Goal: Task Accomplishment & Management: Use online tool/utility

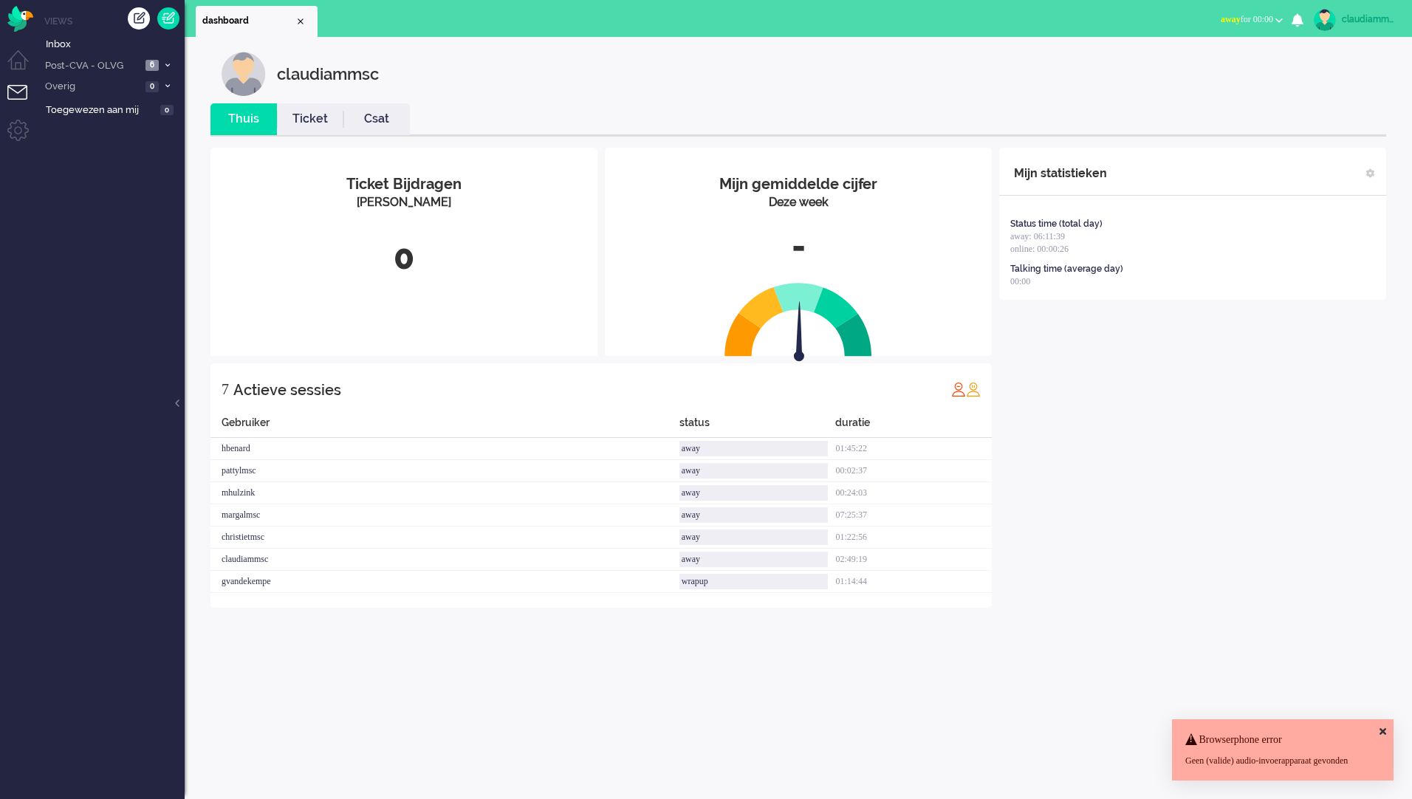
click at [1381, 727] on icon at bounding box center [1382, 732] width 7 height 10
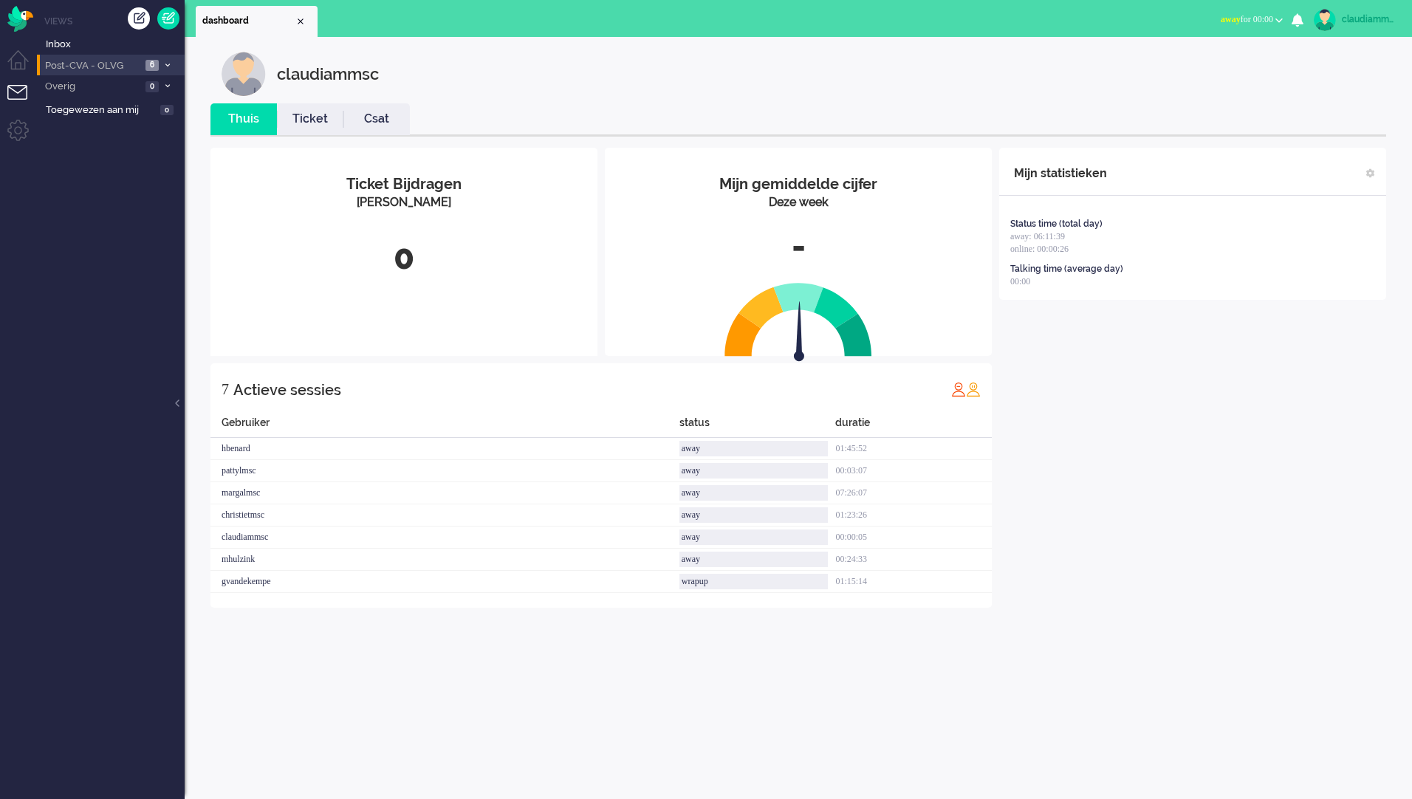
click at [114, 69] on span "Post-CVA - OLVG" at bounding box center [92, 66] width 98 height 14
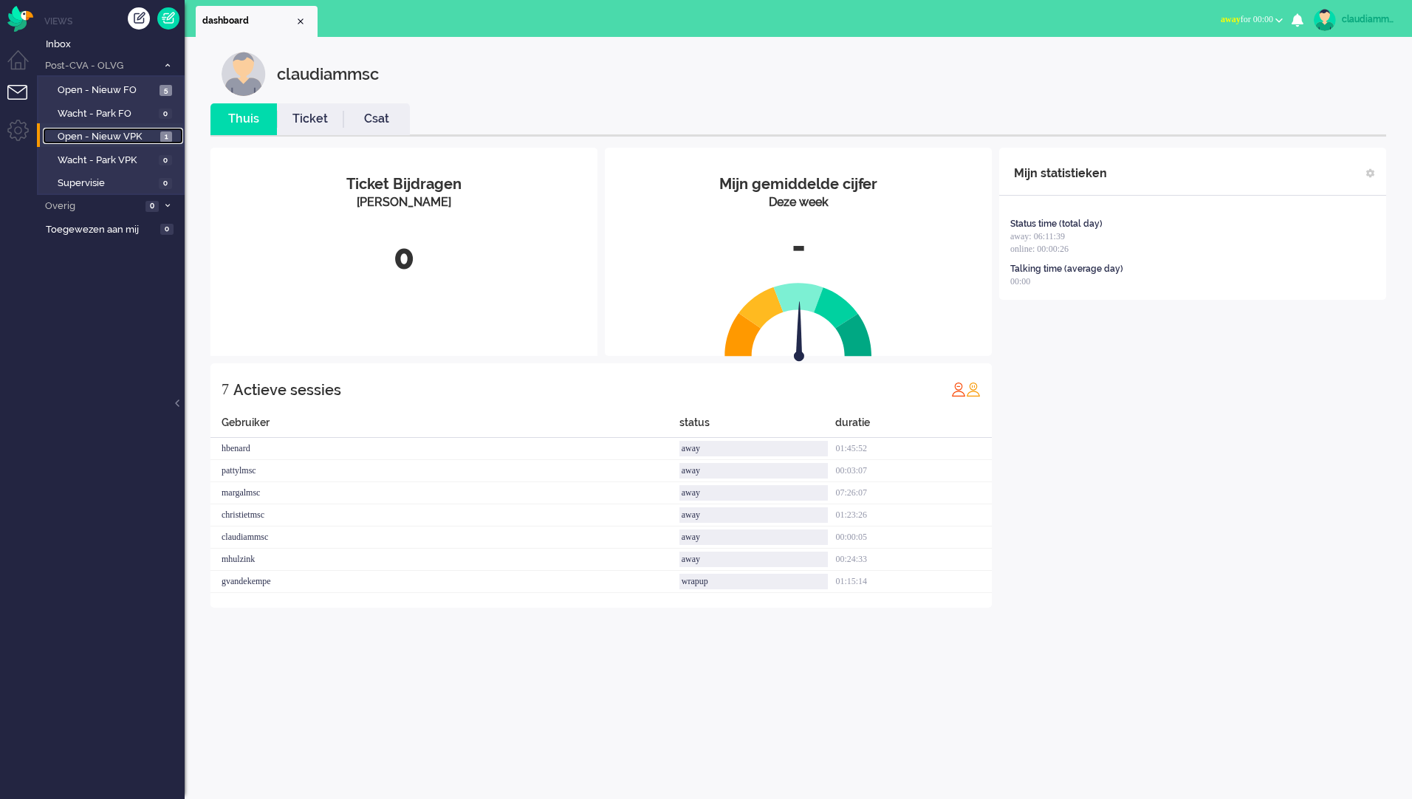
click at [111, 134] on span "Open - Nieuw VPK" at bounding box center [107, 137] width 99 height 14
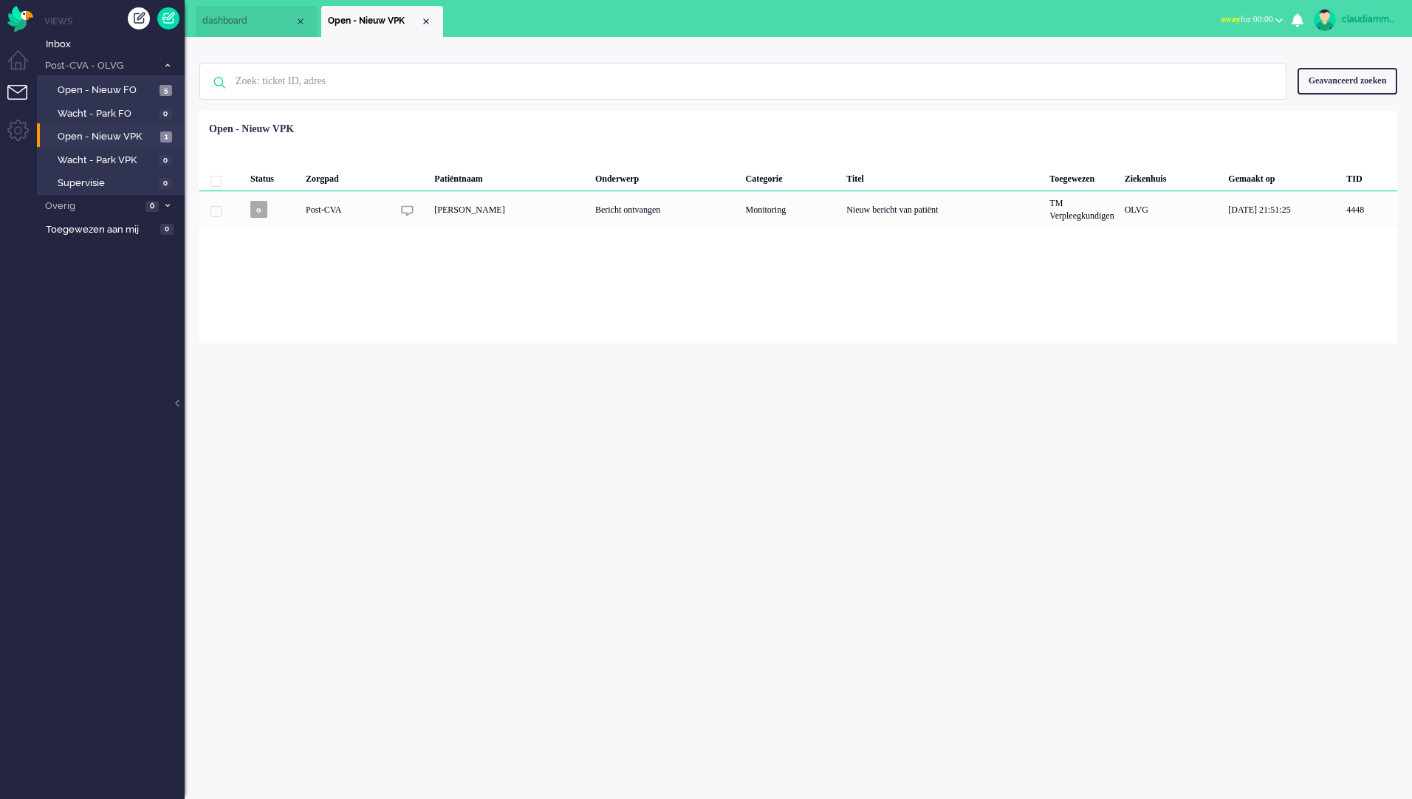
click at [913, 470] on div "claudiammsc Thuis Ticket Csat Mijn gemiddelde cijfer Deze week - Ticket Bijdrag…" at bounding box center [798, 418] width 1227 height 762
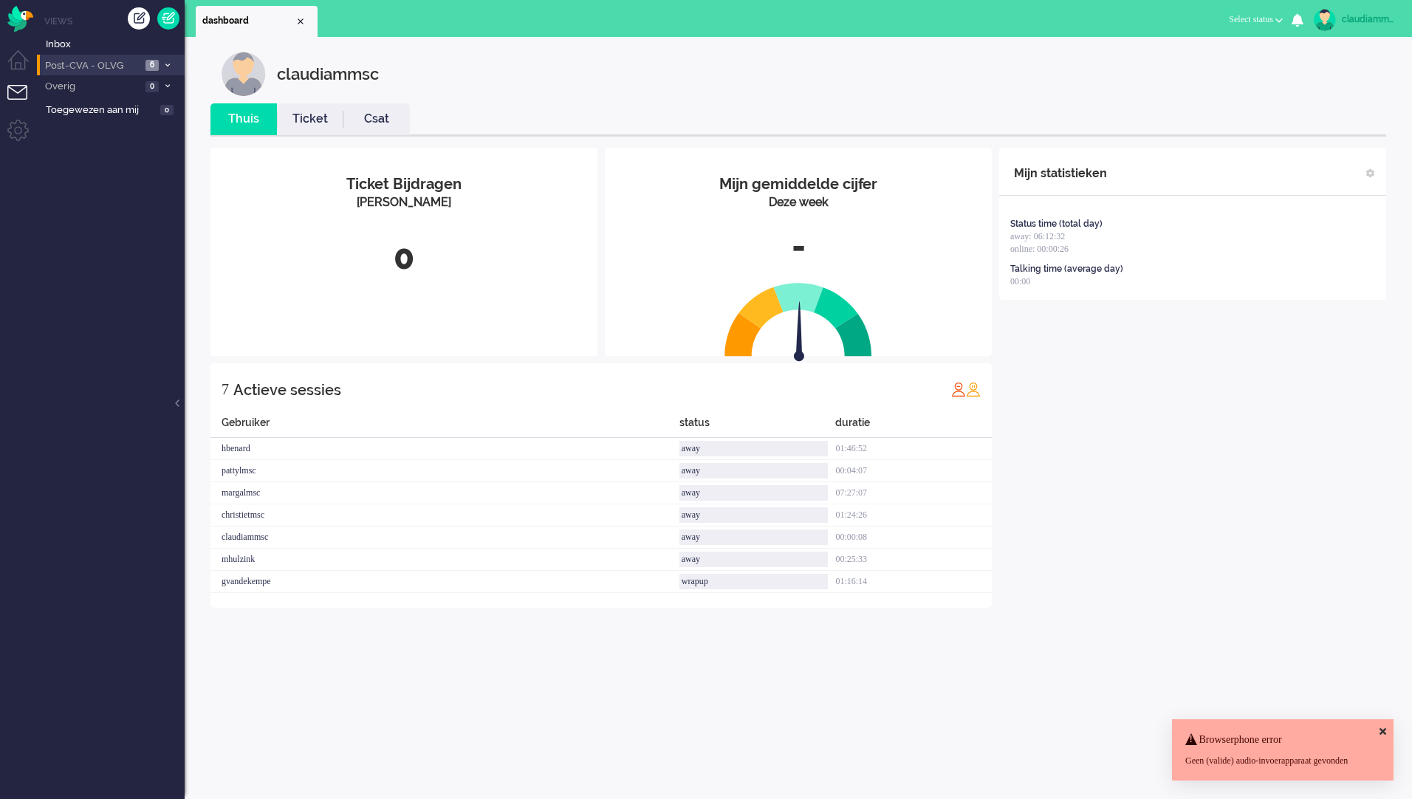
click at [165, 58] on li "Post-CVA - OLVG 6" at bounding box center [111, 65] width 148 height 21
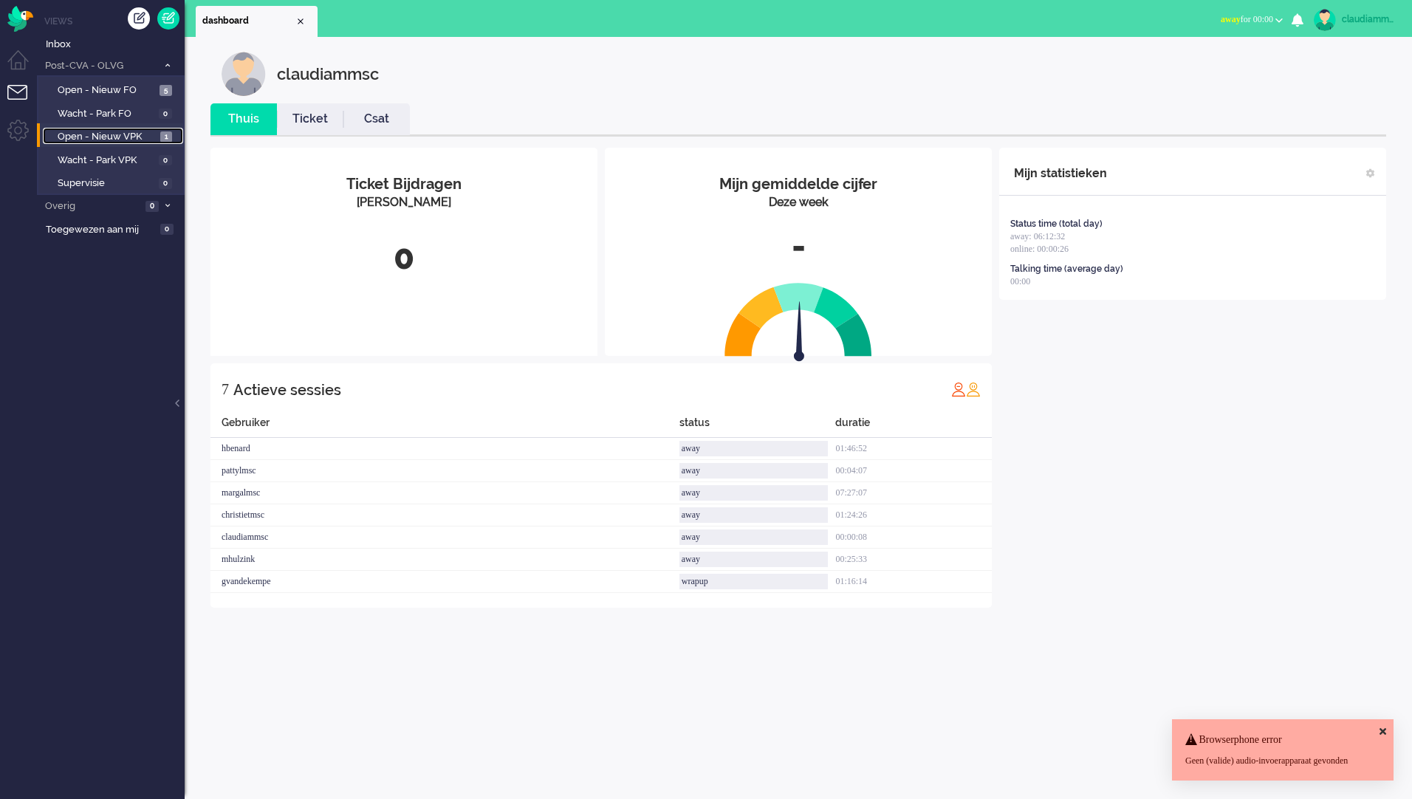
click at [133, 130] on span "Open - Nieuw VPK" at bounding box center [107, 137] width 99 height 14
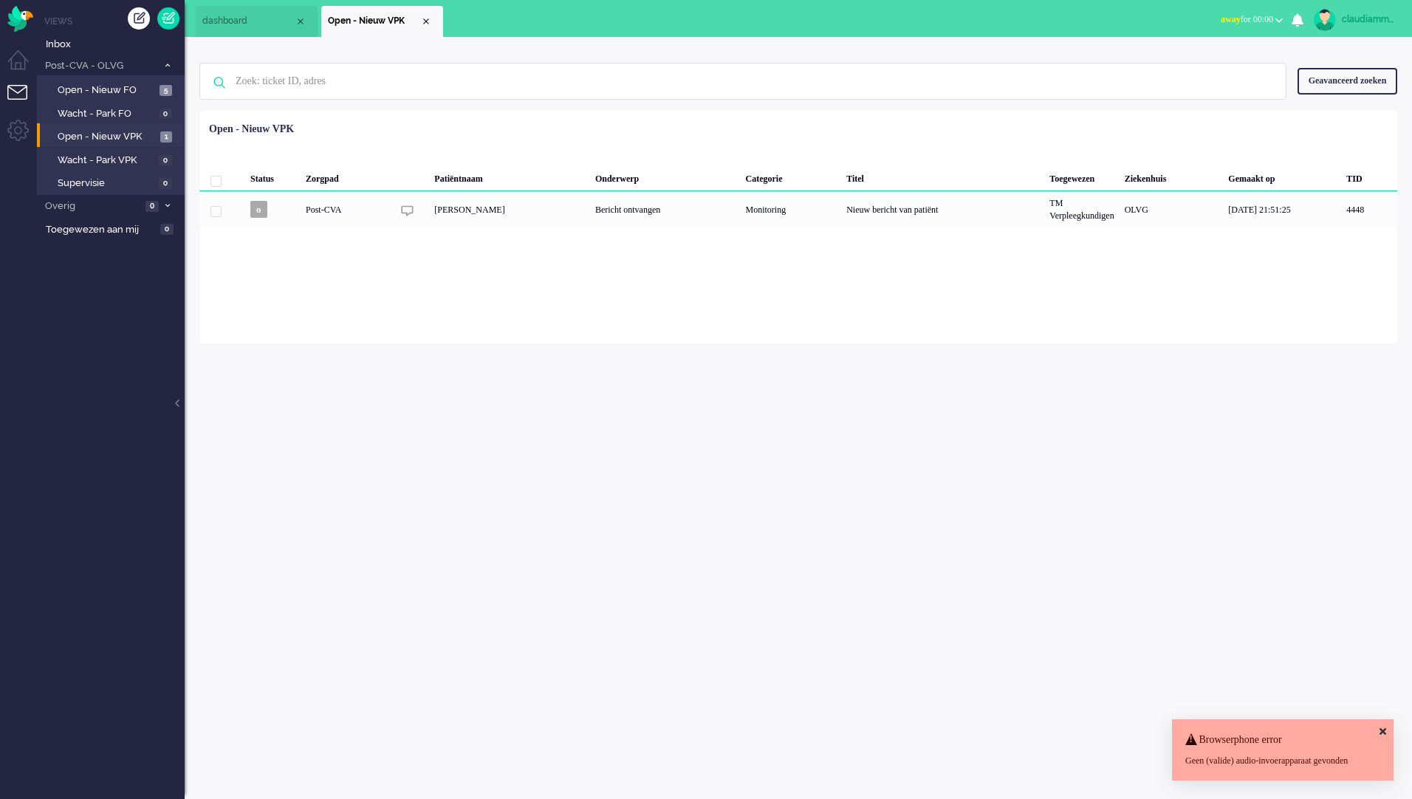
click at [540, 443] on div "claudiammsc Thuis Ticket Csat Mijn gemiddelde cijfer Deze week - Ticket Bijdrag…" at bounding box center [798, 418] width 1227 height 762
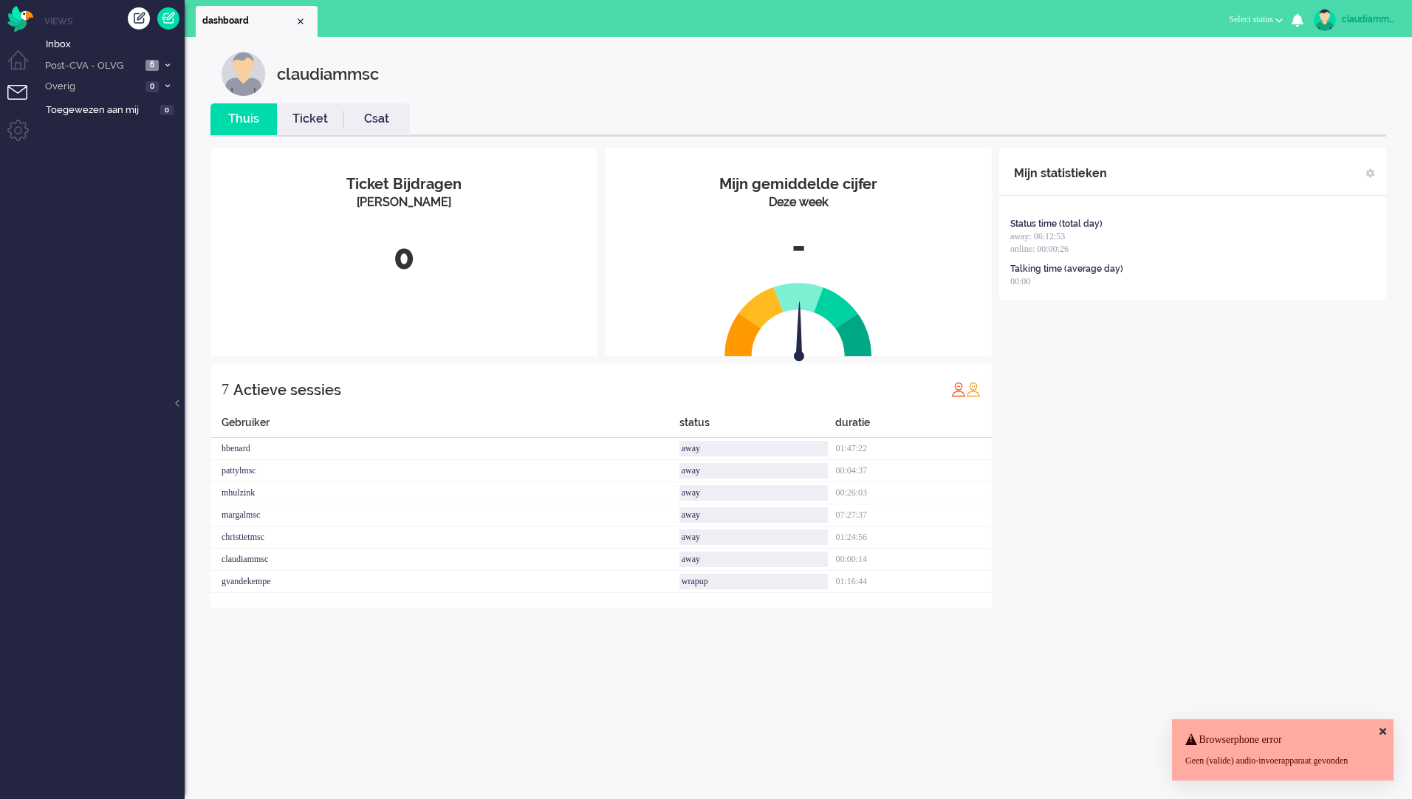
click at [1385, 719] on div "Browserphone error Geen (valide) audio-invoerapparaat gevonden" at bounding box center [1283, 749] width 222 height 61
